Goal: Task Accomplishment & Management: Complete application form

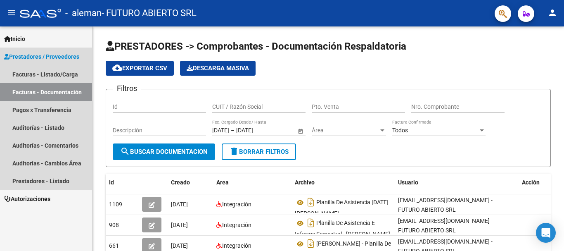
click at [41, 92] on link "Facturas - Documentación" at bounding box center [46, 92] width 92 height 18
click at [62, 71] on link "Facturas - Listado/Carga" at bounding box center [46, 74] width 92 height 18
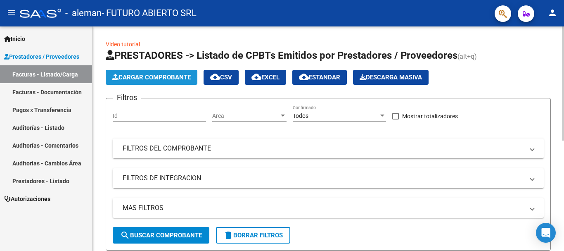
click at [172, 75] on span "Cargar Comprobante" at bounding box center [151, 76] width 78 height 7
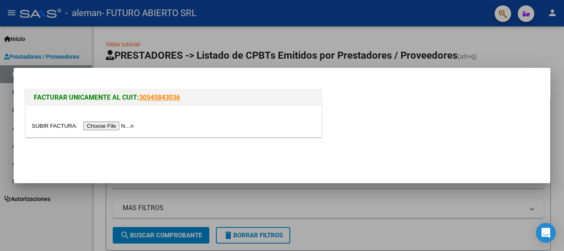
click at [111, 125] on input "file" at bounding box center [84, 125] width 104 height 9
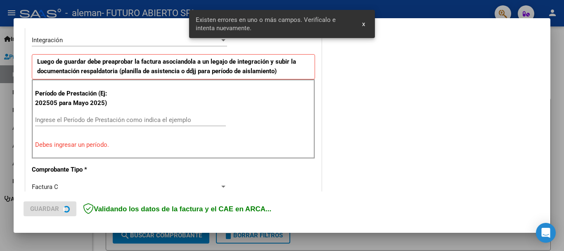
scroll to position [206, 0]
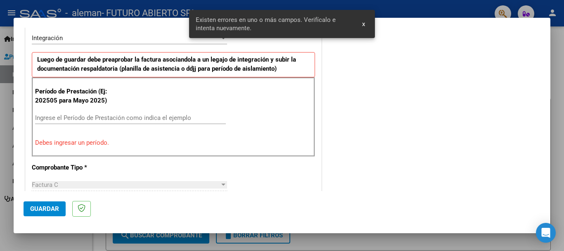
click at [98, 116] on input "Ingrese el Período de Prestación como indica el ejemplo" at bounding box center [130, 117] width 191 height 7
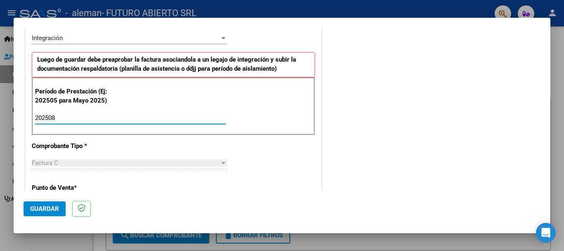
type input "202508"
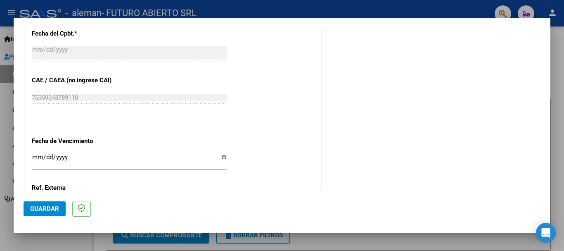
scroll to position [564, 0]
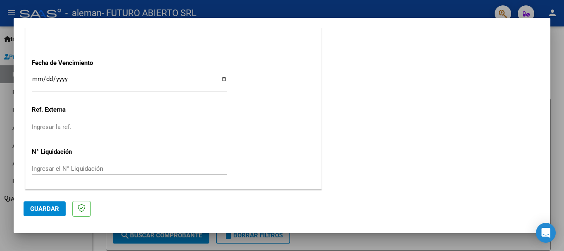
click at [39, 76] on input "Ingresar la fecha" at bounding box center [129, 82] width 195 height 13
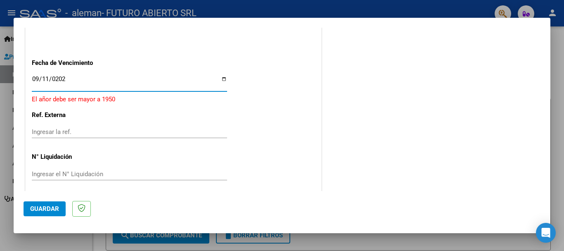
type input "[DATE]"
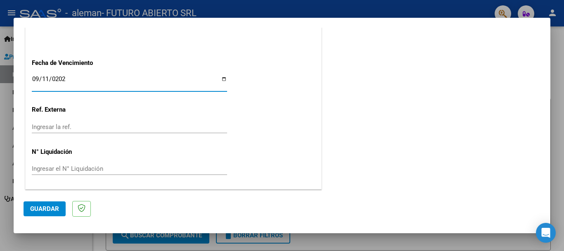
click at [52, 207] on span "Guardar" at bounding box center [44, 208] width 29 height 7
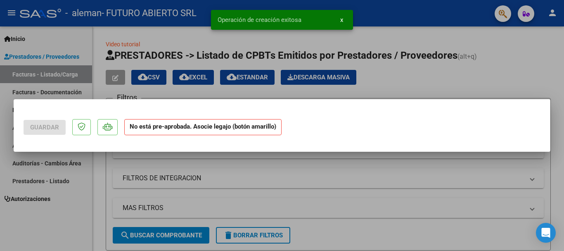
scroll to position [0, 0]
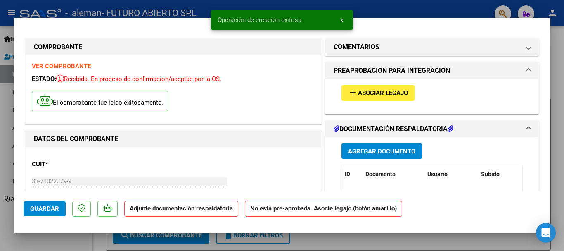
click at [376, 94] on span "Asociar Legajo" at bounding box center [383, 93] width 50 height 7
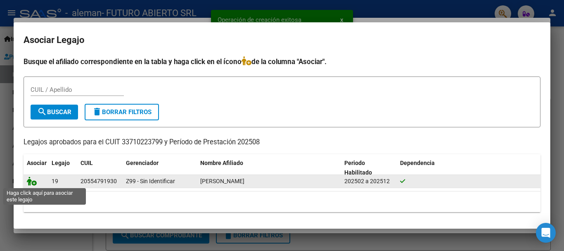
click at [30, 181] on icon at bounding box center [32, 180] width 10 height 9
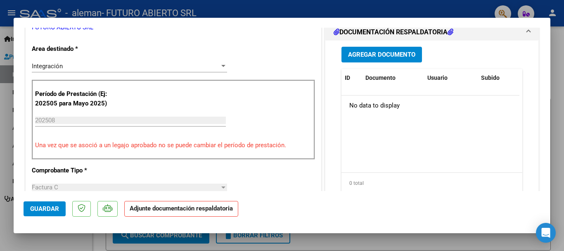
scroll to position [206, 0]
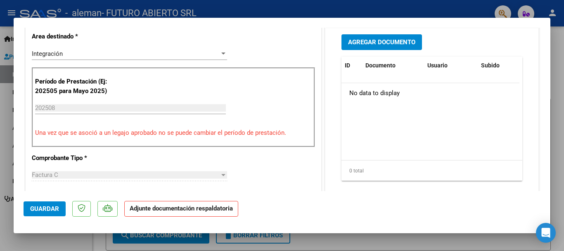
click at [375, 42] on span "Agregar Documento" at bounding box center [381, 42] width 67 height 7
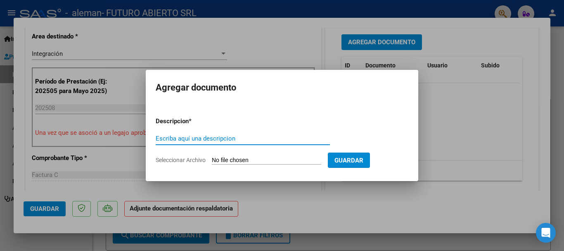
click at [230, 158] on input "Seleccionar Archivo" at bounding box center [266, 160] width 109 height 8
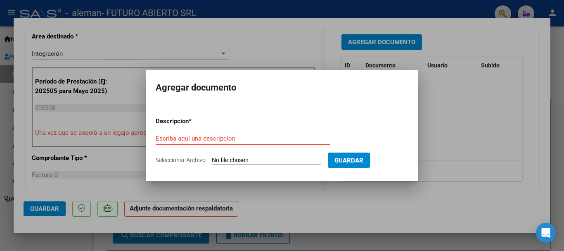
type input "C:\fakepath\[PERSON_NAME] DE ASISTENCIA [DATE].pdf"
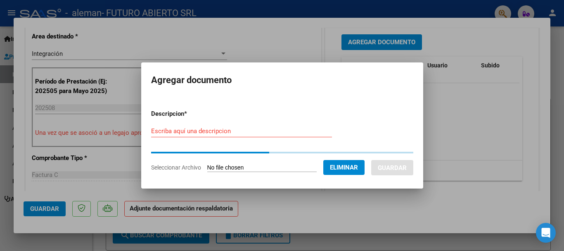
click at [225, 131] on input "Escriba aquí una descripcion" at bounding box center [241, 130] width 181 height 7
type input "g"
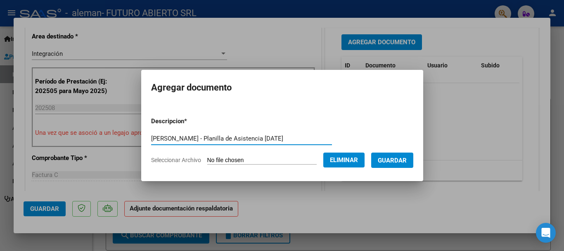
type input "[PERSON_NAME] - Planilla de Asistencia [DATE]"
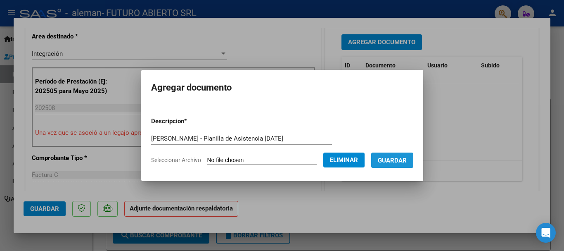
click at [398, 159] on span "Guardar" at bounding box center [392, 159] width 29 height 7
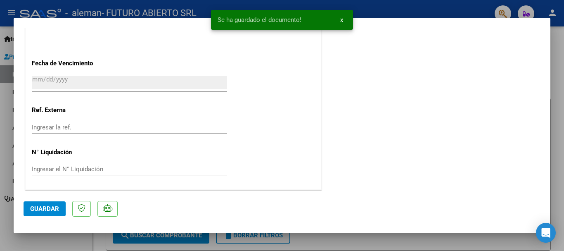
scroll to position [576, 0]
click at [54, 207] on span "Guardar" at bounding box center [44, 208] width 29 height 7
click at [44, 209] on span "Guardar" at bounding box center [44, 208] width 29 height 7
click at [556, 45] on div at bounding box center [282, 125] width 564 height 251
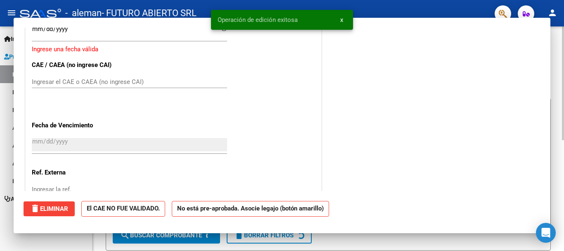
scroll to position [0, 0]
